Goal: Information Seeking & Learning: Understand process/instructions

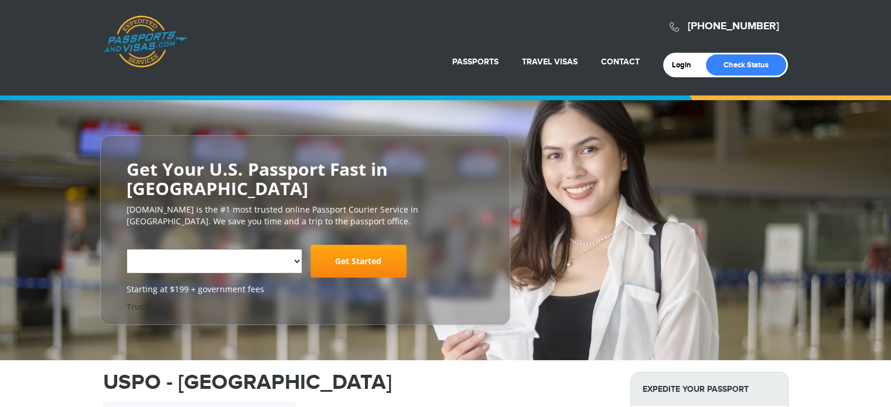
select select "**********"
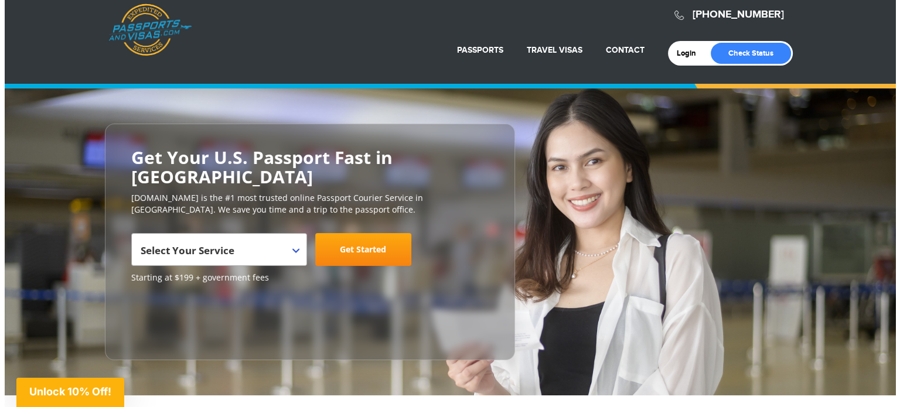
scroll to position [108, 0]
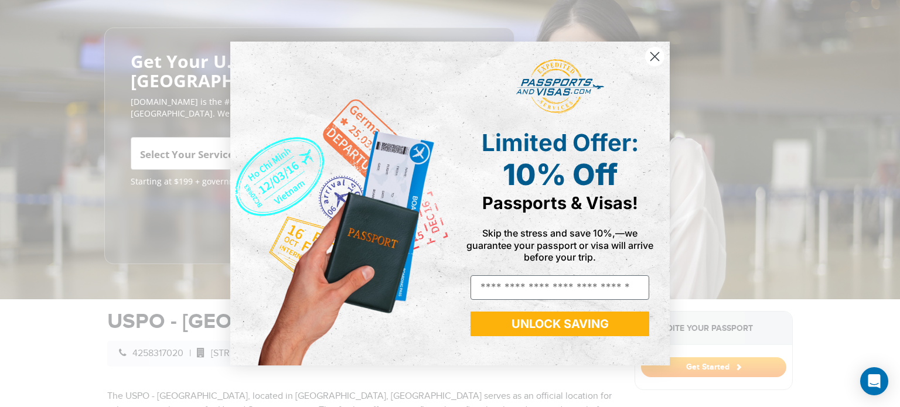
click at [891, 45] on html "[PHONE_NUMBER] Passports & [DOMAIN_NAME] Login Check Status Passports Passport …" at bounding box center [450, 95] width 900 height 407
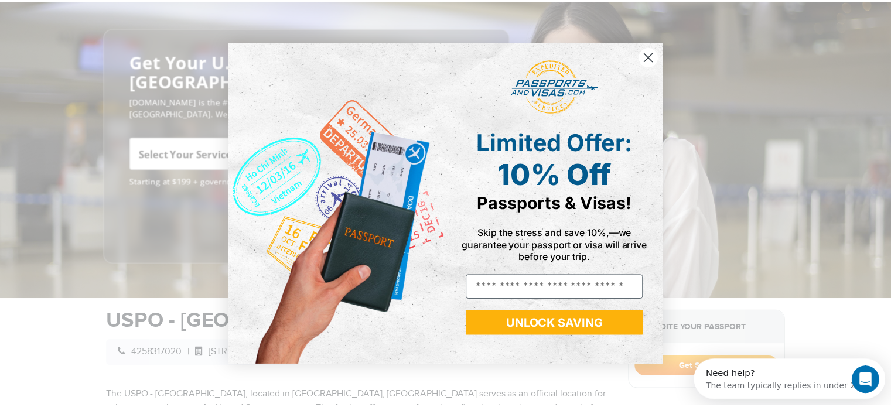
scroll to position [0, 0]
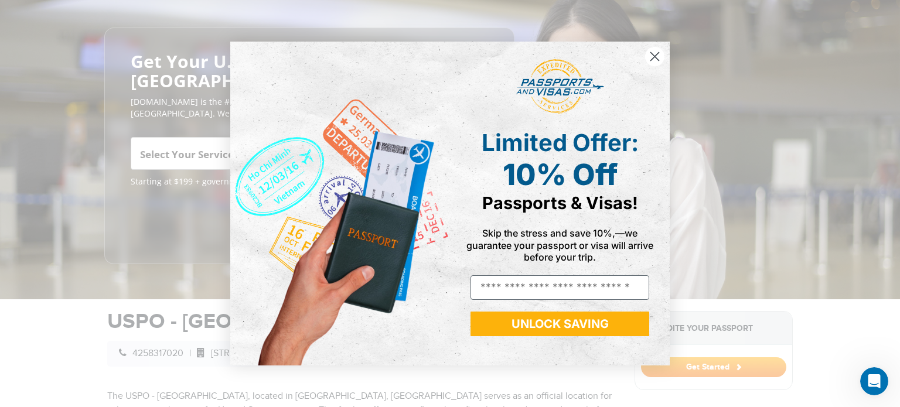
click at [655, 55] on circle "Close dialog" at bounding box center [654, 56] width 19 height 19
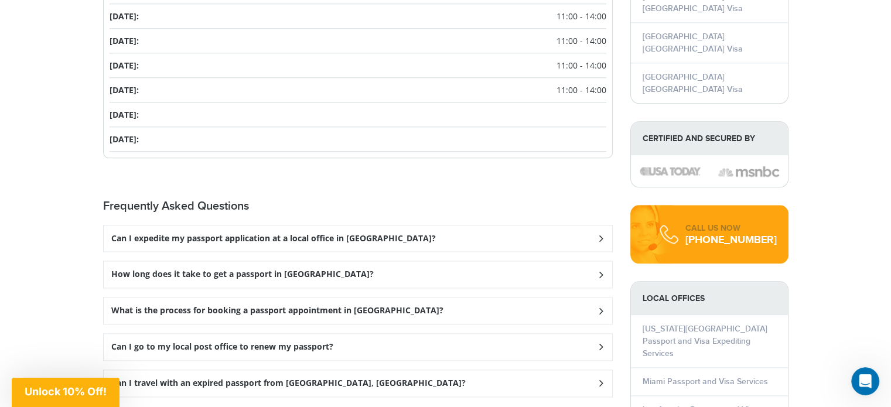
scroll to position [1365, 0]
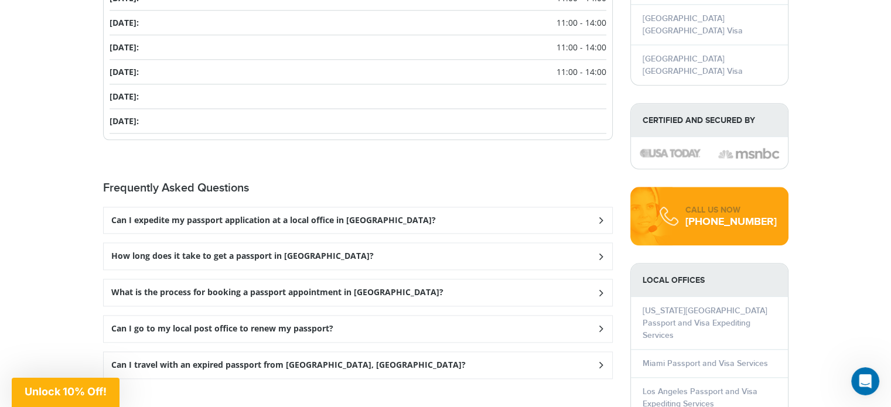
click at [575, 253] on div "How long does it take to get a passport in [GEOGRAPHIC_DATA]?" at bounding box center [358, 256] width 509 height 26
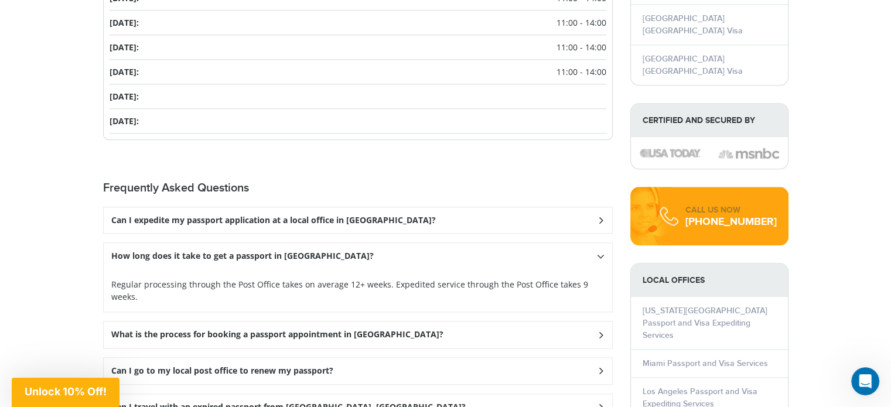
click at [575, 253] on div "How long does it take to get a passport in [GEOGRAPHIC_DATA]?" at bounding box center [358, 256] width 509 height 26
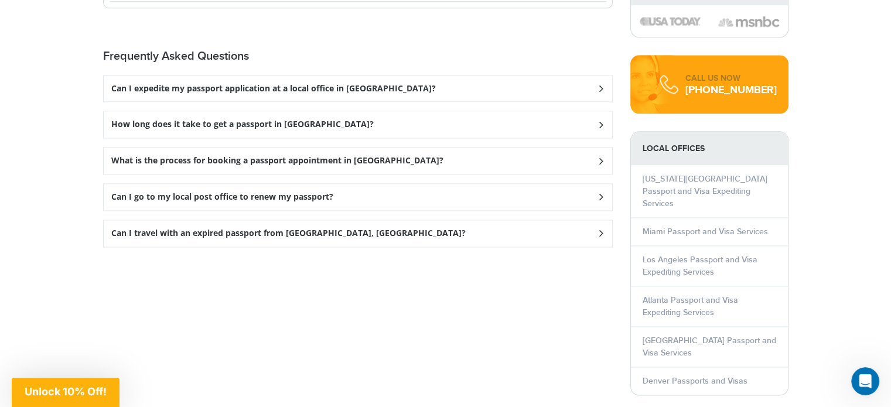
scroll to position [1507, 0]
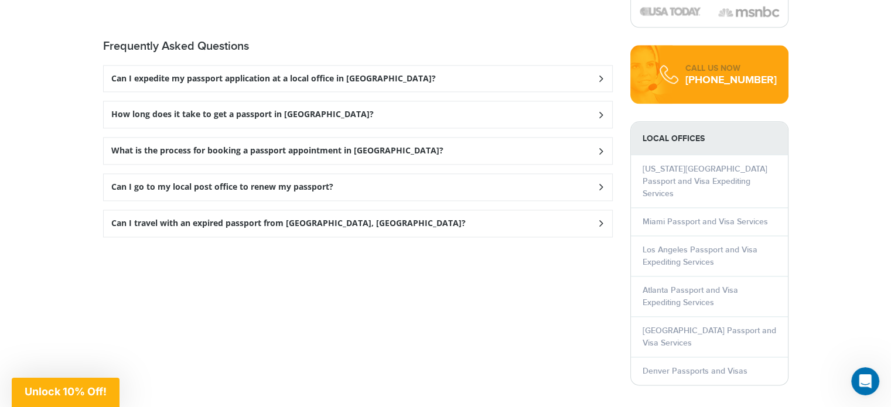
click at [529, 155] on div "What is the process for booking a passport appointment in [GEOGRAPHIC_DATA]?" at bounding box center [358, 151] width 509 height 26
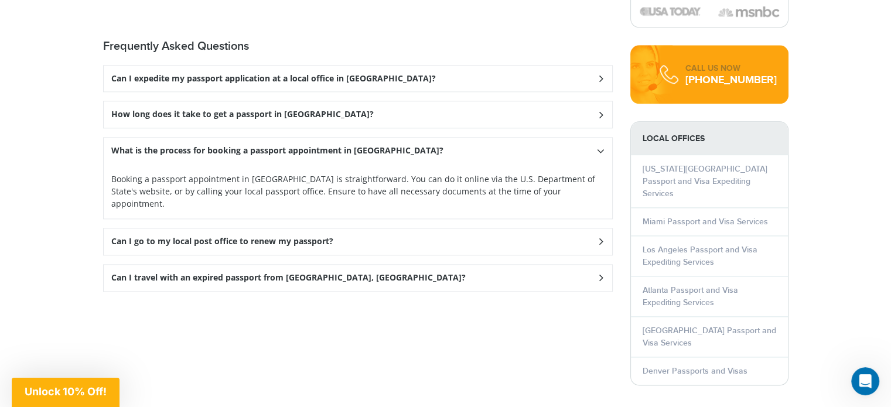
click at [529, 155] on div "What is the process for booking a passport appointment in [GEOGRAPHIC_DATA]?" at bounding box center [358, 151] width 509 height 26
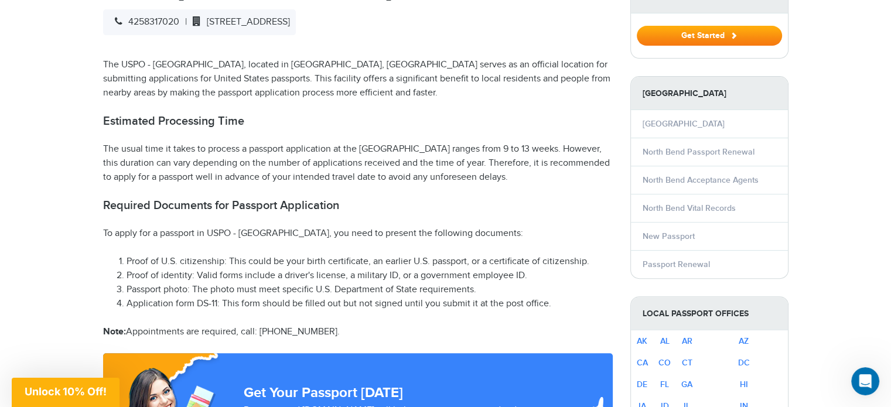
scroll to position [496, 0]
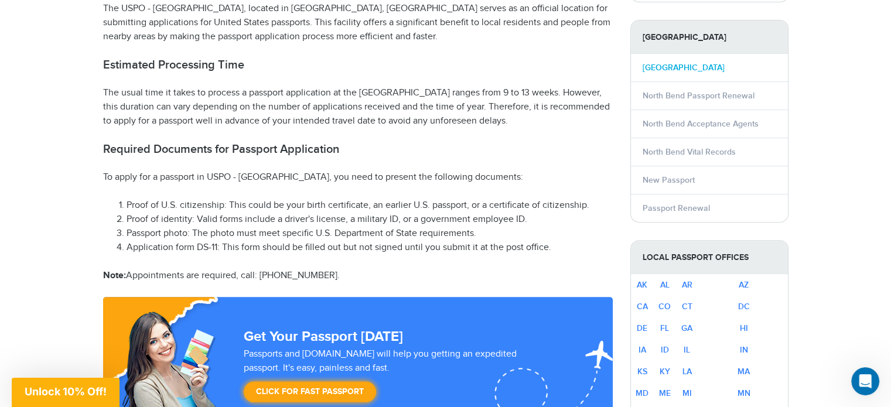
click at [694, 64] on link "[GEOGRAPHIC_DATA]" at bounding box center [684, 68] width 82 height 10
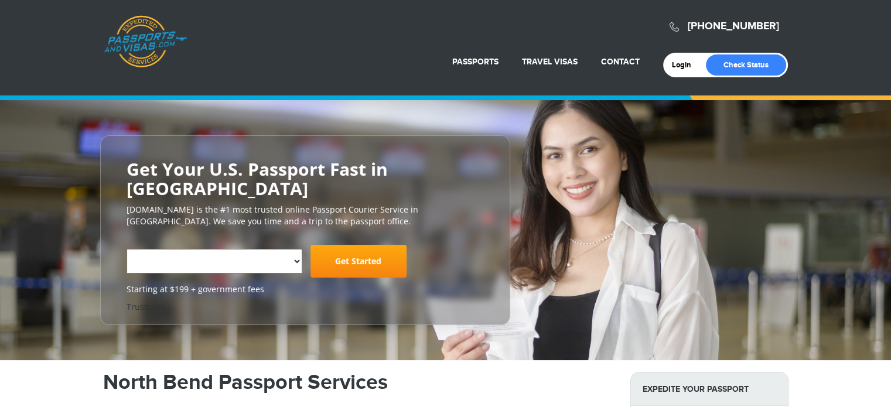
select select "**********"
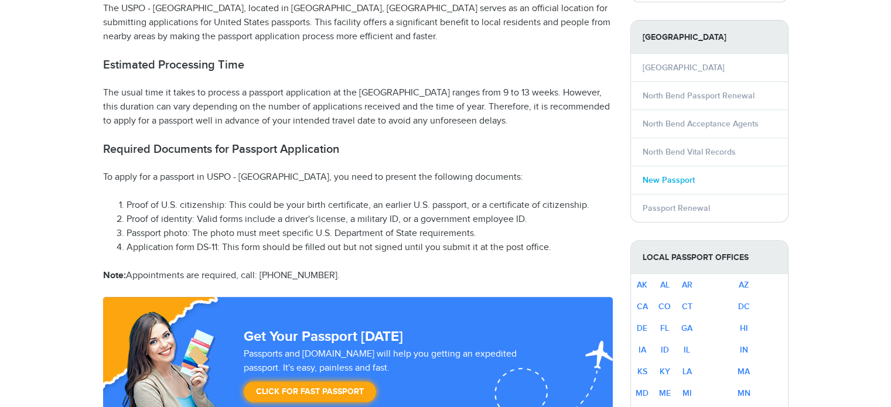
select select "**********"
click at [665, 183] on link "New Passport" at bounding box center [669, 180] width 52 height 10
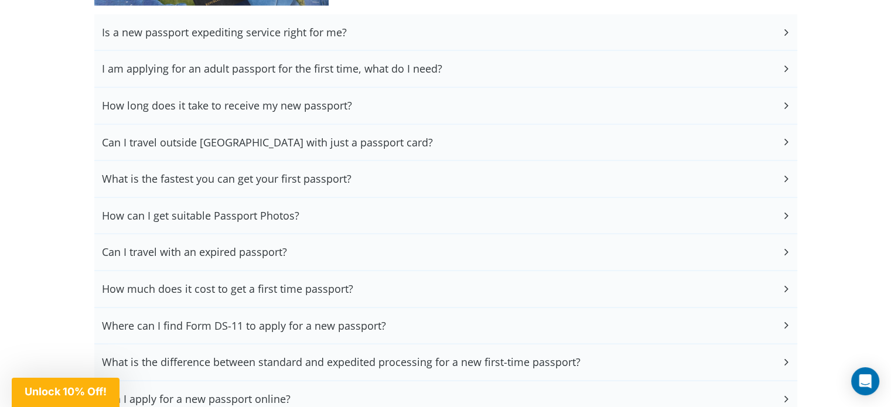
scroll to position [2366, 0]
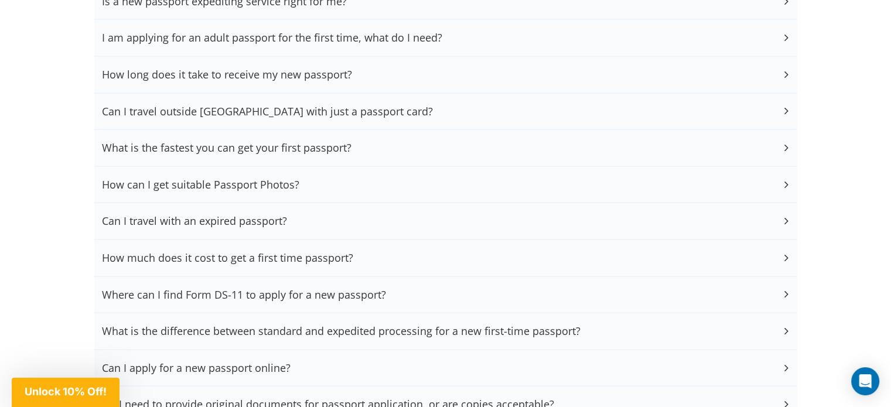
drag, startPoint x: 892, startPoint y: 29, endPoint x: 900, endPoint y: 259, distance: 229.8
